Goal: Find specific page/section: Find specific page/section

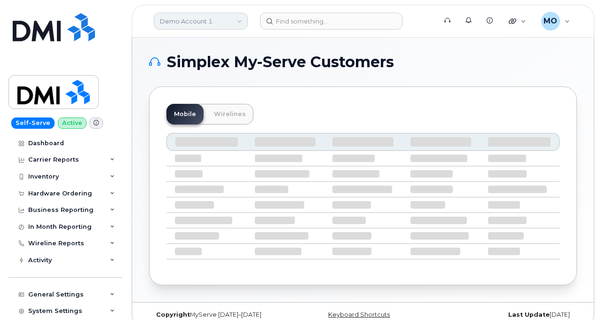
click at [226, 25] on link "Demo Account 1" at bounding box center [201, 21] width 94 height 17
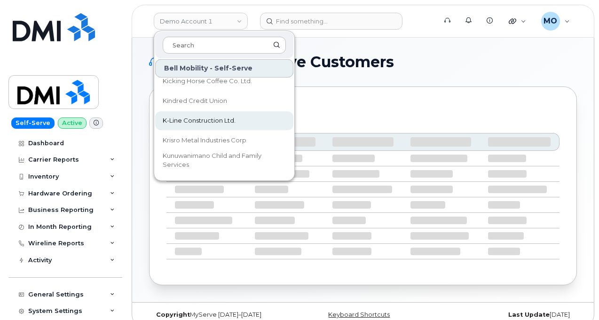
scroll to position [8608, 0]
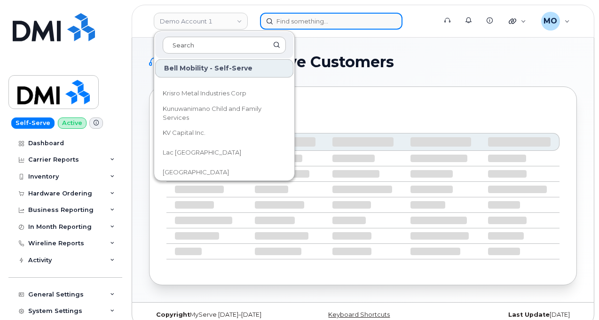
click at [296, 22] on input at bounding box center [331, 21] width 143 height 17
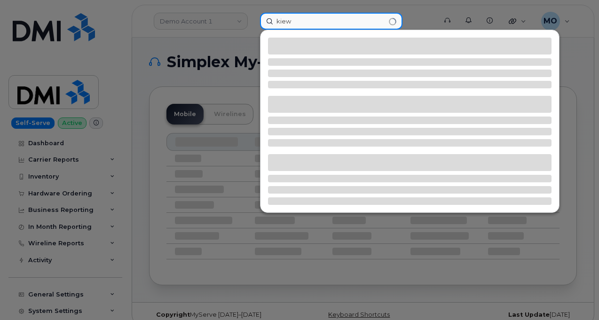
type input "kiew"
click at [141, 84] on div at bounding box center [299, 160] width 599 height 320
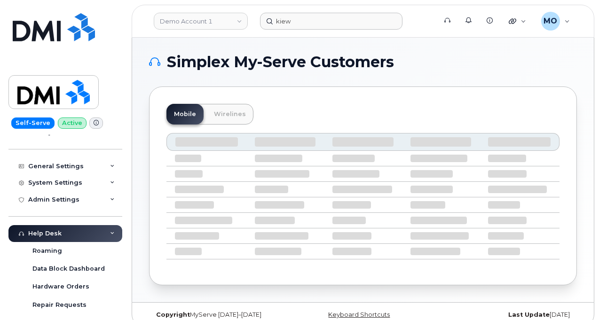
scroll to position [0, 0]
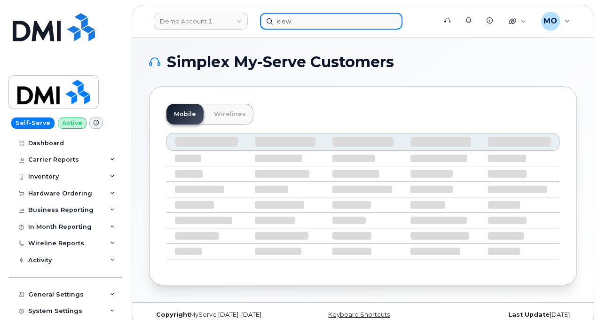
click at [295, 20] on input "kiew" at bounding box center [331, 21] width 143 height 17
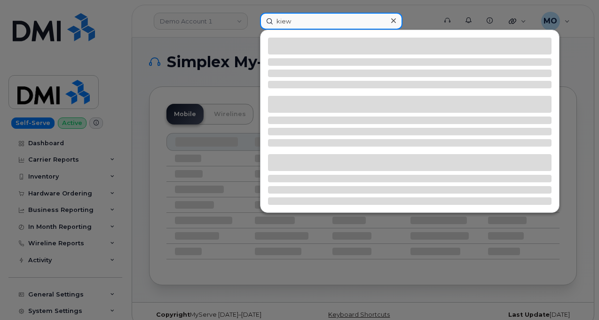
click at [294, 18] on input "kiew" at bounding box center [331, 21] width 143 height 17
click at [294, 20] on input "kiew" at bounding box center [331, 21] width 143 height 17
click at [393, 19] on icon at bounding box center [393, 21] width 5 height 8
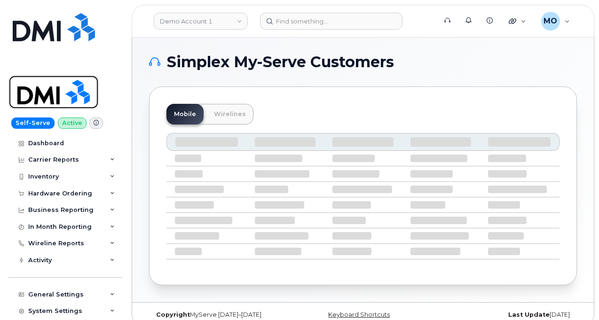
click at [39, 97] on img at bounding box center [53, 92] width 72 height 27
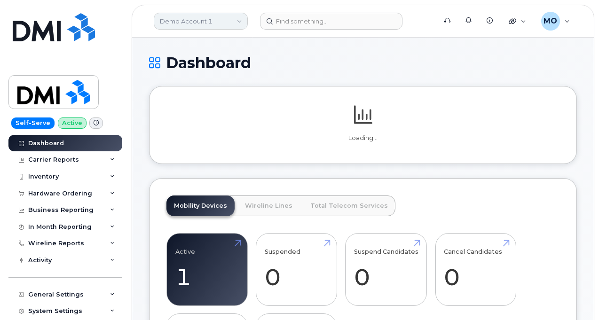
click at [229, 24] on link "Demo Account 1" at bounding box center [201, 21] width 94 height 17
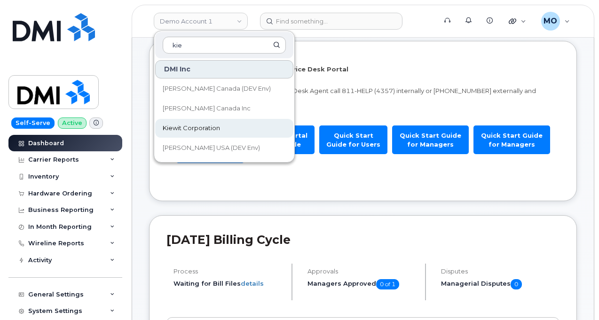
type input "kie"
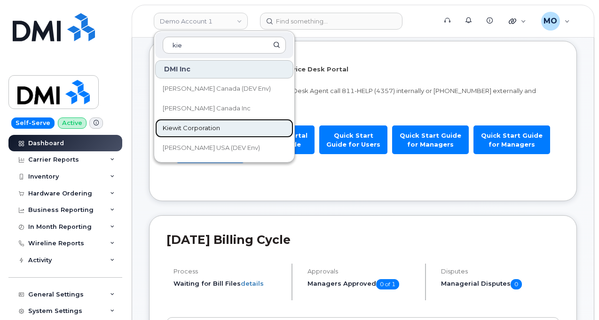
click at [201, 129] on span "Kiewit Corporation" at bounding box center [191, 128] width 57 height 9
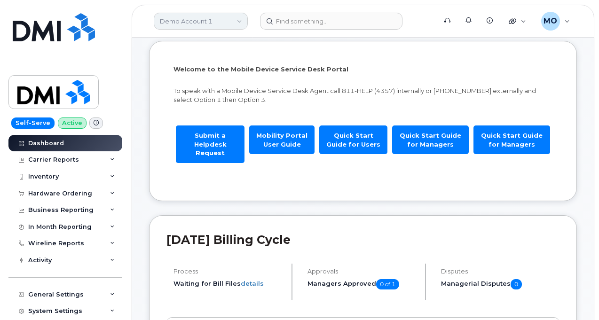
click at [216, 25] on link "Demo Account 1" at bounding box center [201, 21] width 94 height 17
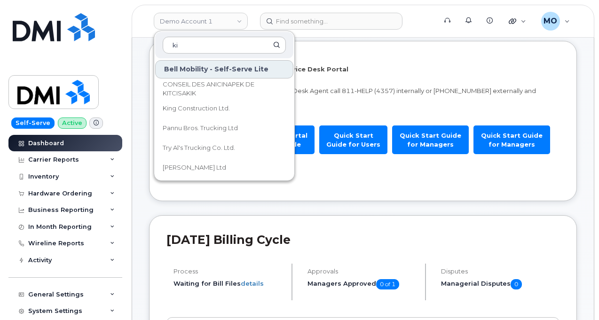
type input "kie"
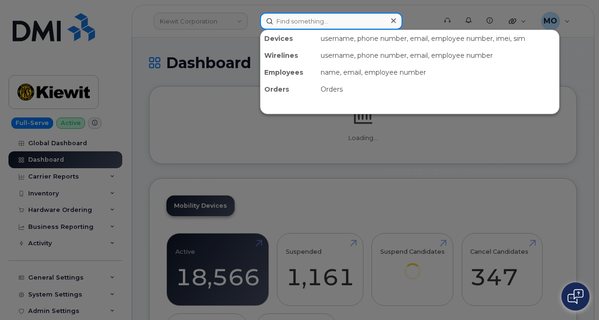
drag, startPoint x: 303, startPoint y: 23, endPoint x: 300, endPoint y: 28, distance: 5.9
click at [304, 28] on input at bounding box center [331, 21] width 143 height 17
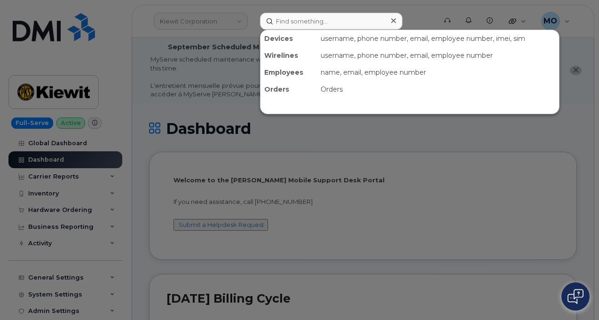
click at [192, 149] on div at bounding box center [299, 160] width 599 height 320
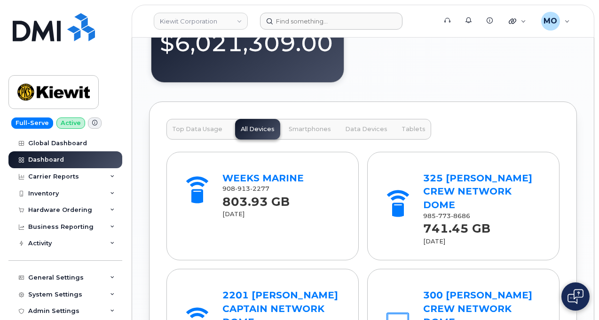
scroll to position [1317, 0]
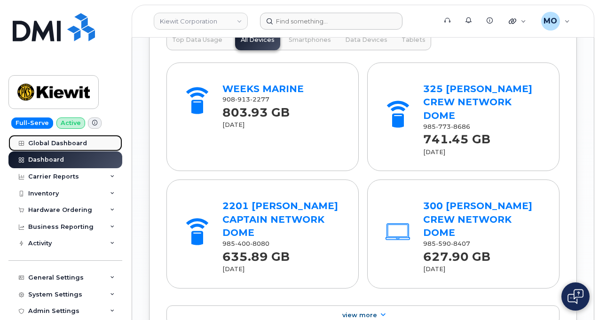
click at [64, 141] on div "Global Dashboard" at bounding box center [57, 144] width 59 height 8
click at [75, 142] on div "Global Dashboard" at bounding box center [57, 144] width 59 height 8
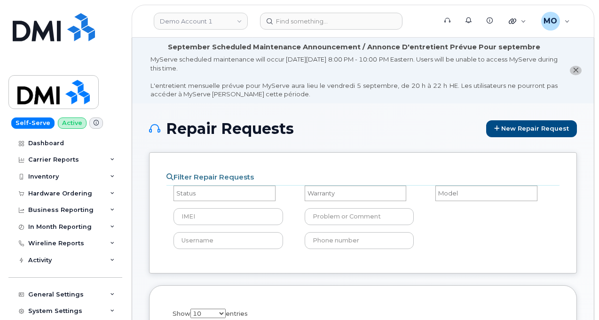
select select
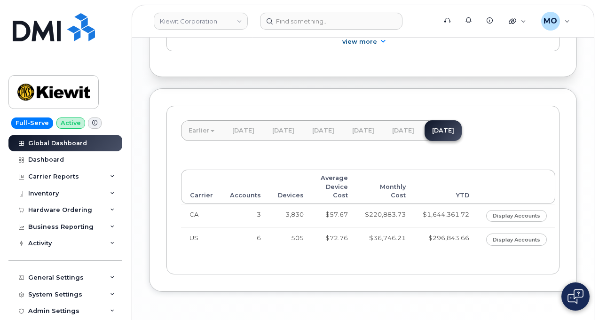
scroll to position [1046, 0]
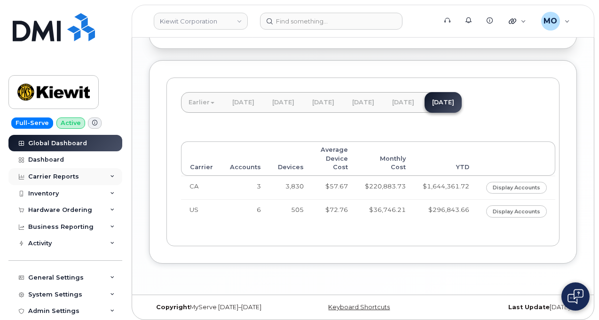
drag, startPoint x: 114, startPoint y: 177, endPoint x: 115, endPoint y: 182, distance: 4.8
click at [115, 181] on div "Carrier Reports" at bounding box center [65, 176] width 114 height 17
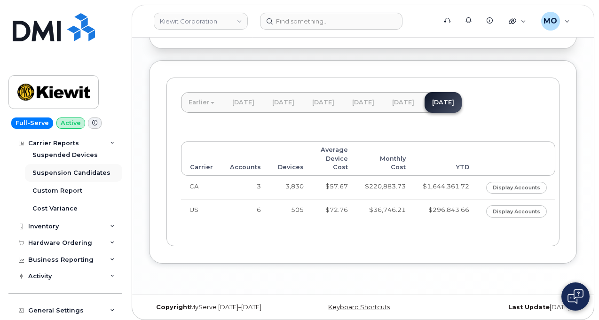
scroll to position [235, 0]
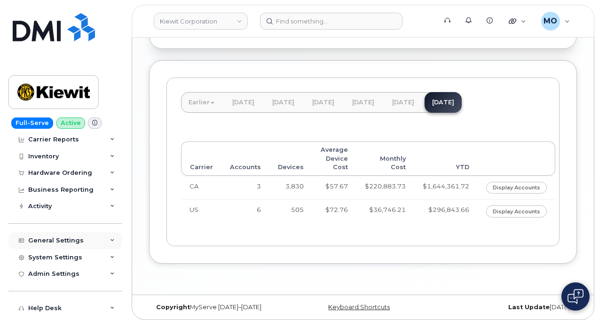
click at [103, 234] on div "General Settings" at bounding box center [65, 240] width 114 height 17
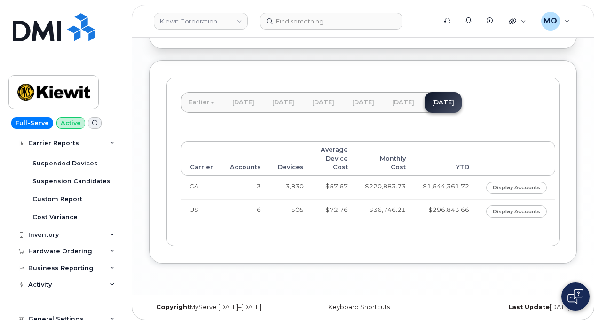
scroll to position [141, 0]
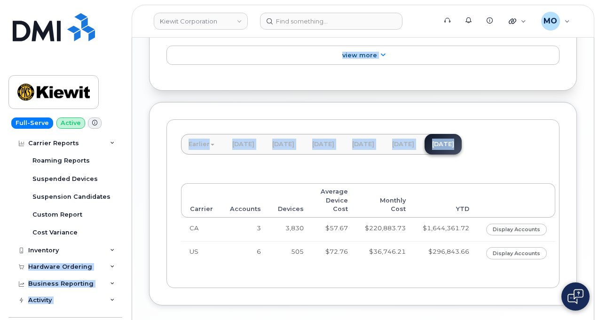
drag, startPoint x: 125, startPoint y: 248, endPoint x: 232, endPoint y: 312, distance: 124.6
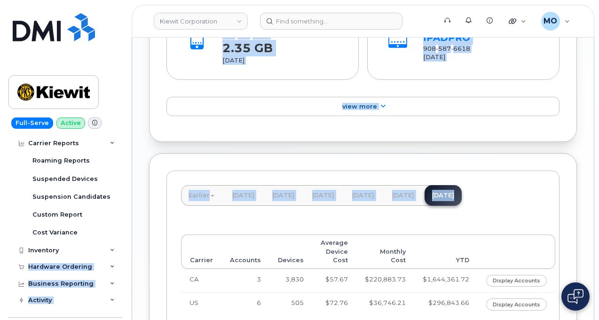
scroll to position [952, 0]
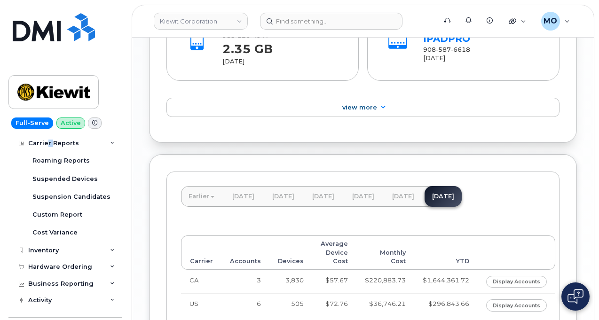
click at [52, 148] on div "Carrier Reports" at bounding box center [65, 143] width 114 height 17
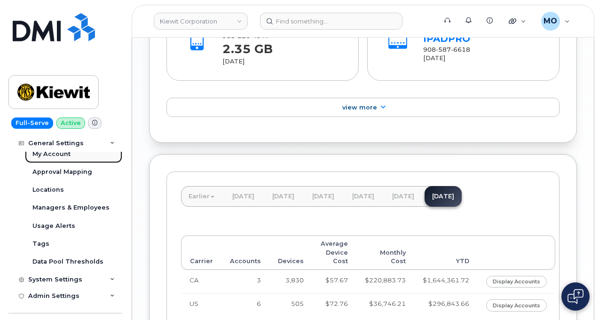
click at [51, 152] on div "My Account" at bounding box center [51, 154] width 38 height 8
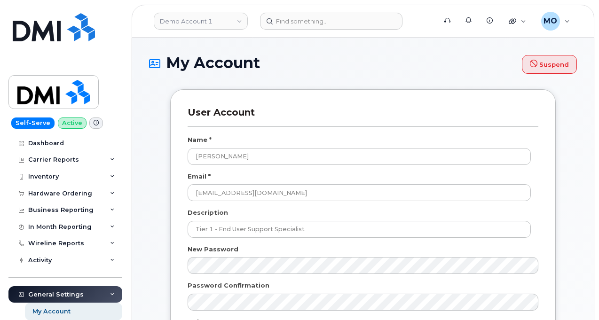
scroll to position [1543, 0]
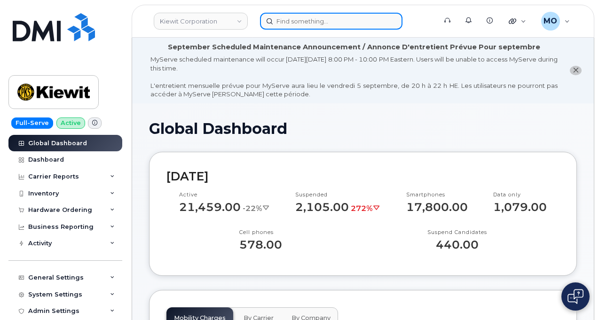
click at [284, 28] on input at bounding box center [331, 21] width 143 height 17
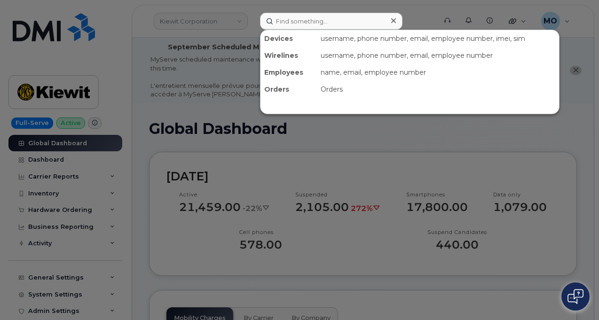
click at [273, 41] on div "Devices" at bounding box center [289, 38] width 56 height 17
click at [342, 18] on input at bounding box center [331, 21] width 143 height 17
click at [342, 40] on div "username, phone number, email, employee number, imei, sim" at bounding box center [438, 38] width 242 height 17
drag, startPoint x: 155, startPoint y: 159, endPoint x: 160, endPoint y: 159, distance: 5.2
click at [160, 159] on div at bounding box center [299, 160] width 599 height 320
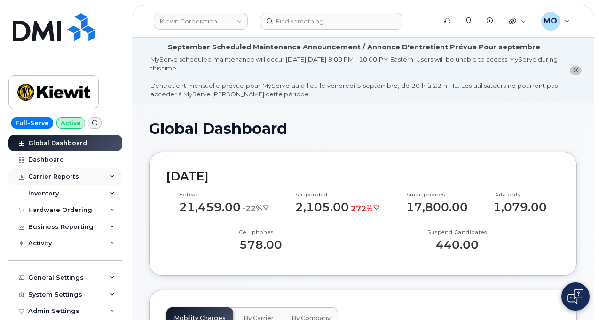
click at [110, 178] on icon at bounding box center [112, 177] width 5 height 5
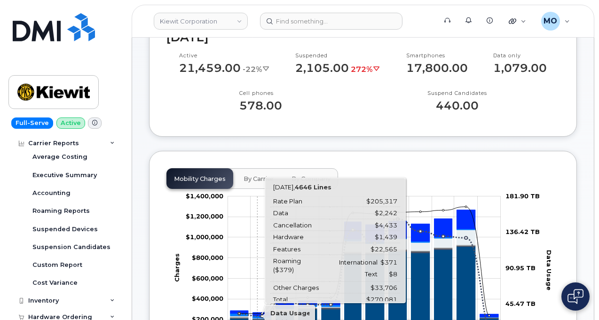
scroll to position [141, 0]
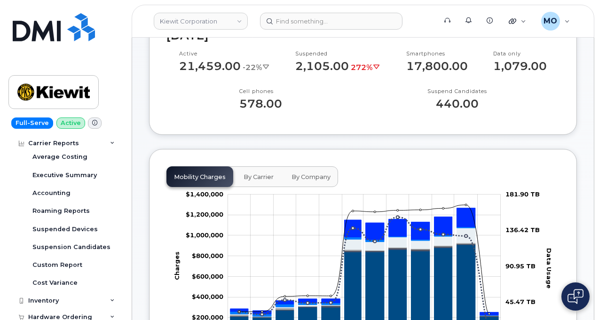
drag, startPoint x: 256, startPoint y: 173, endPoint x: 252, endPoint y: 168, distance: 6.7
click at [256, 174] on span "By Carrier" at bounding box center [259, 178] width 30 height 8
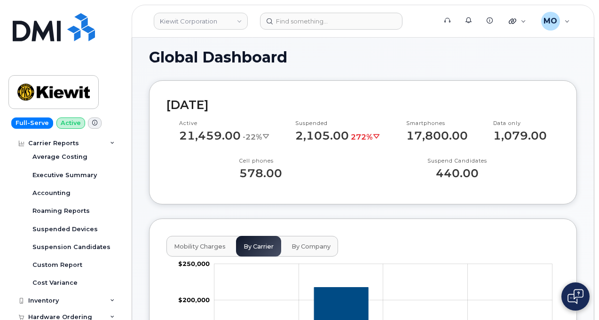
scroll to position [235, 0]
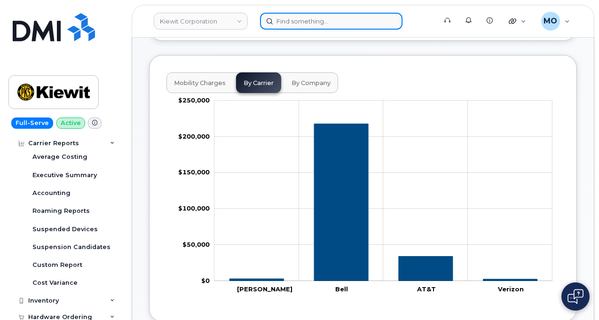
click at [297, 21] on input at bounding box center [331, 21] width 143 height 17
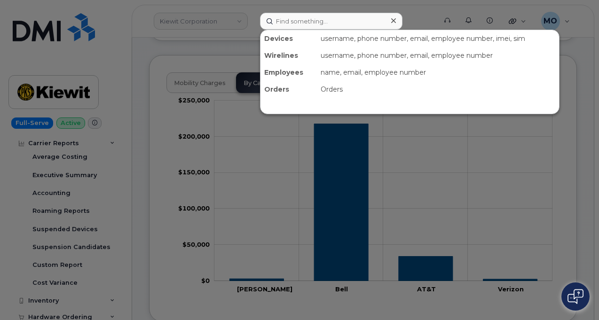
click at [216, 45] on div at bounding box center [299, 160] width 599 height 320
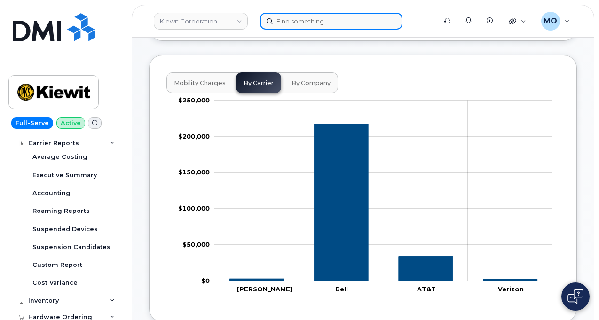
click at [272, 28] on input at bounding box center [331, 21] width 143 height 17
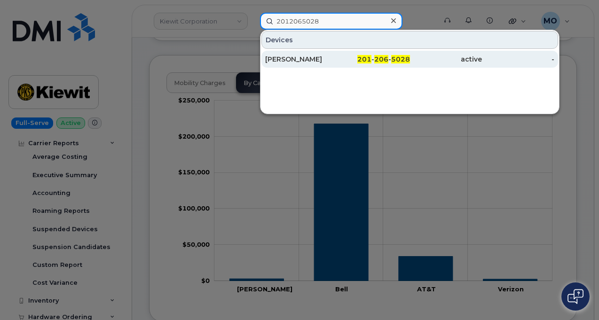
type input "2012065028"
click at [377, 63] on span "206" at bounding box center [381, 59] width 14 height 8
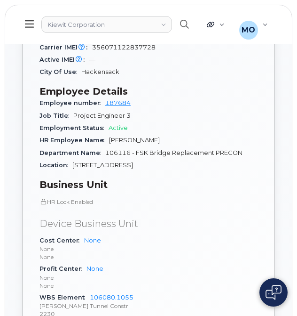
scroll to position [329, 0]
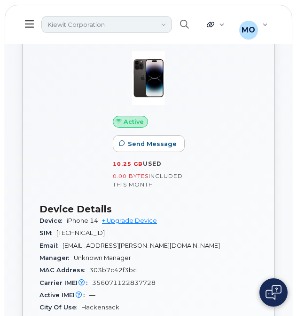
click at [83, 24] on link "Kiewit Corporation" at bounding box center [106, 24] width 131 height 17
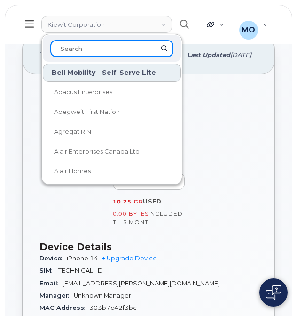
scroll to position [376, 0]
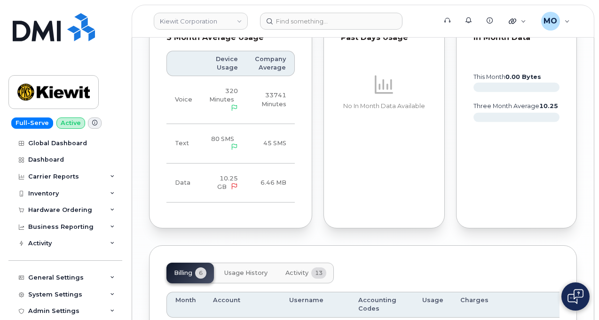
scroll to position [1144, 0]
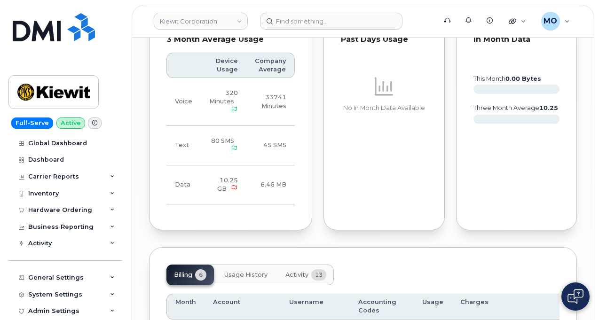
drag, startPoint x: 242, startPoint y: 203, endPoint x: 241, endPoint y: 185, distance: 17.4
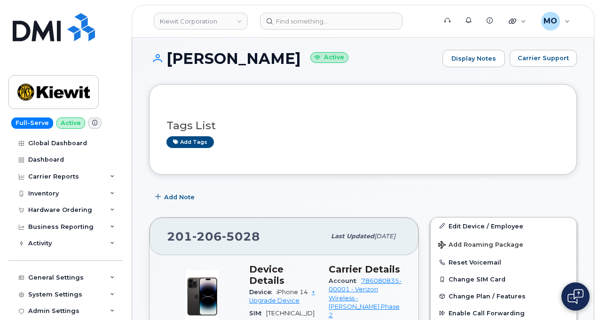
scroll to position [0, 0]
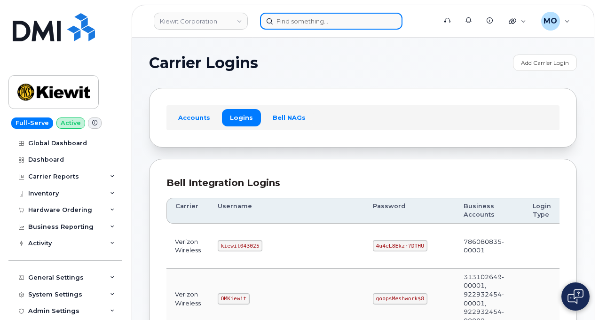
click at [285, 24] on input at bounding box center [331, 21] width 143 height 17
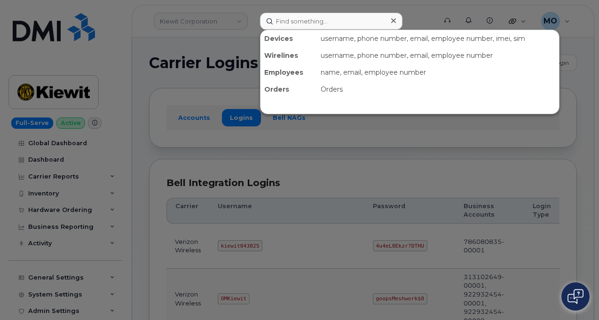
click at [297, 178] on div at bounding box center [299, 160] width 599 height 320
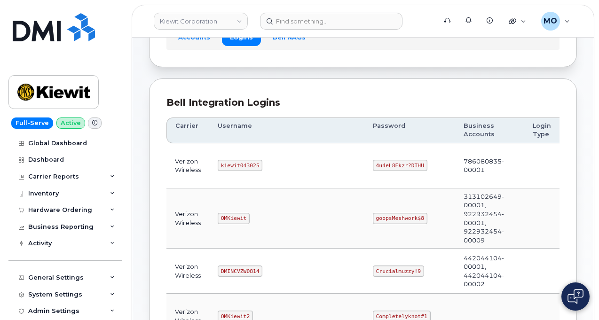
scroll to position [94, 0]
